Goal: Task Accomplishment & Management: Use online tool/utility

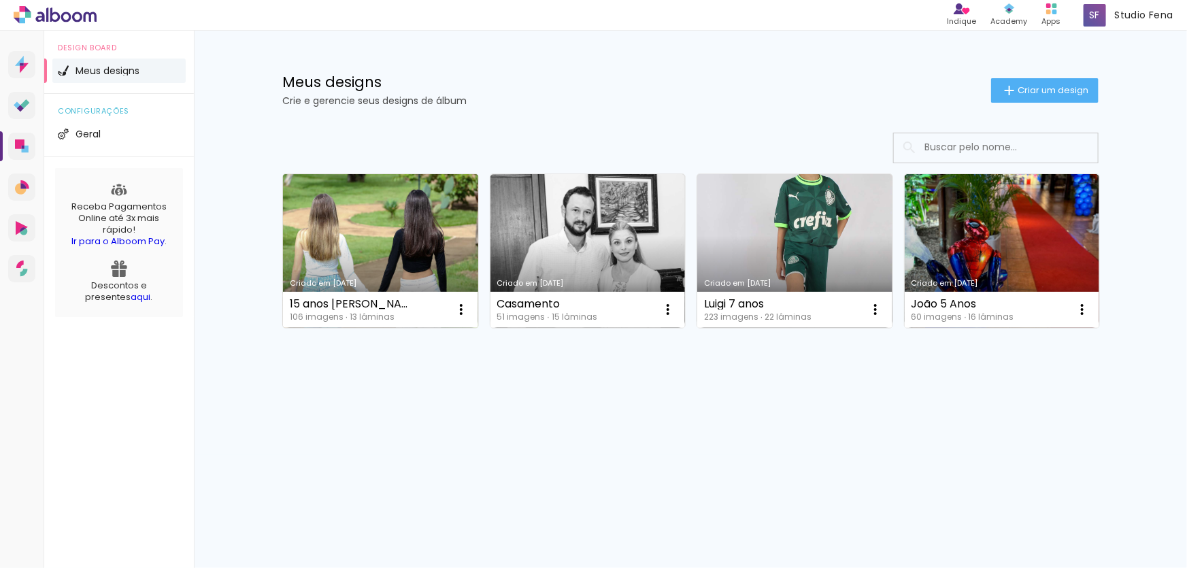
click at [379, 254] on link "Criado em [DATE]" at bounding box center [380, 251] width 195 height 154
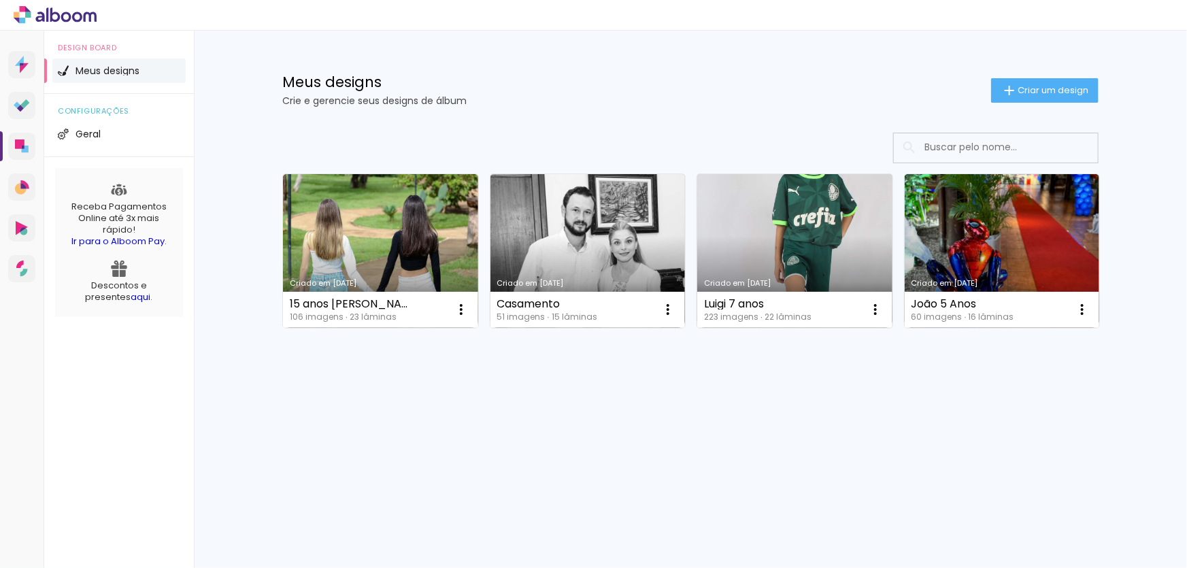
click at [823, 241] on link "Criado em [DATE]" at bounding box center [794, 251] width 195 height 154
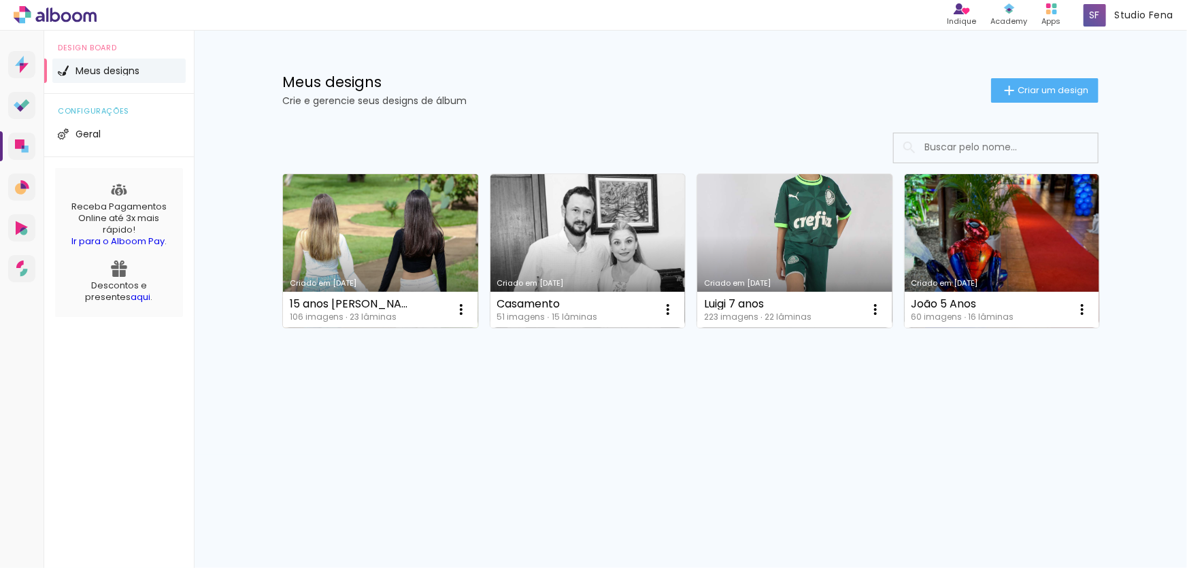
click at [381, 284] on div "Criado em [DATE]" at bounding box center [381, 282] width 182 height 7
